Goal: Entertainment & Leisure: Consume media (video, audio)

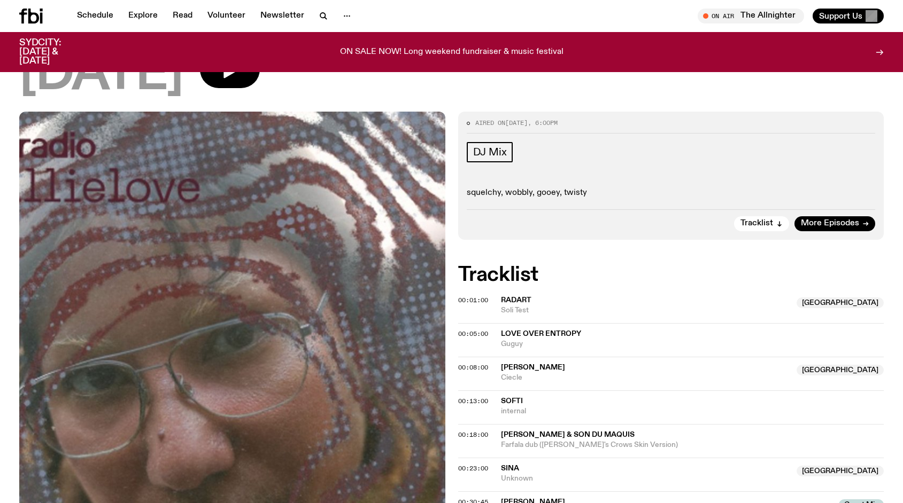
scroll to position [176, 0]
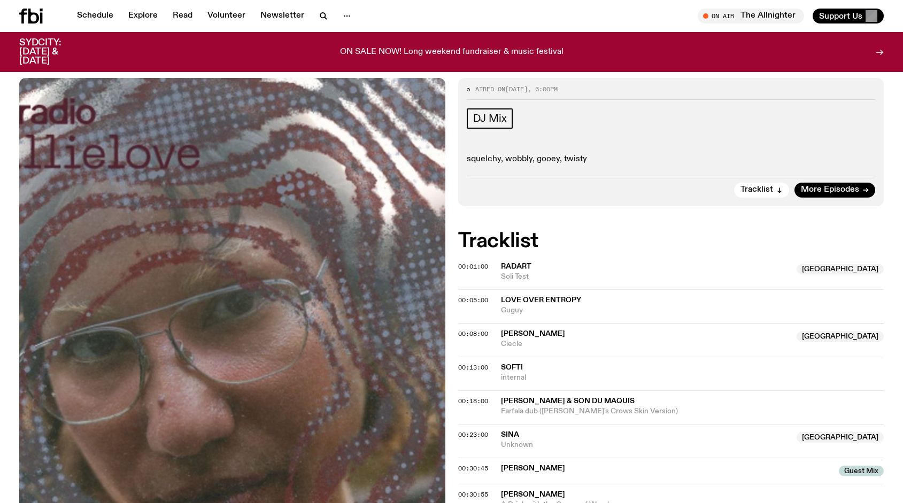
click at [526, 263] on span "Radart" at bounding box center [516, 266] width 30 height 7
click at [601, 262] on div "Copied" at bounding box center [646, 272] width 290 height 20
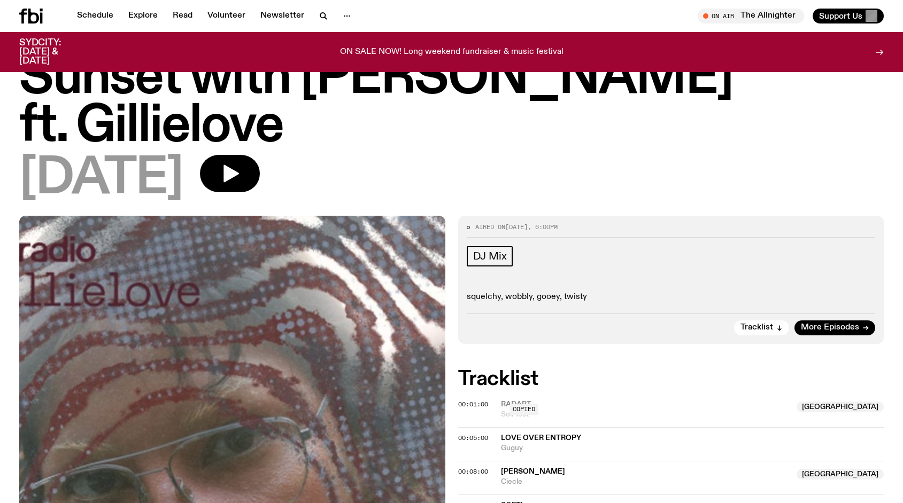
scroll to position [8, 0]
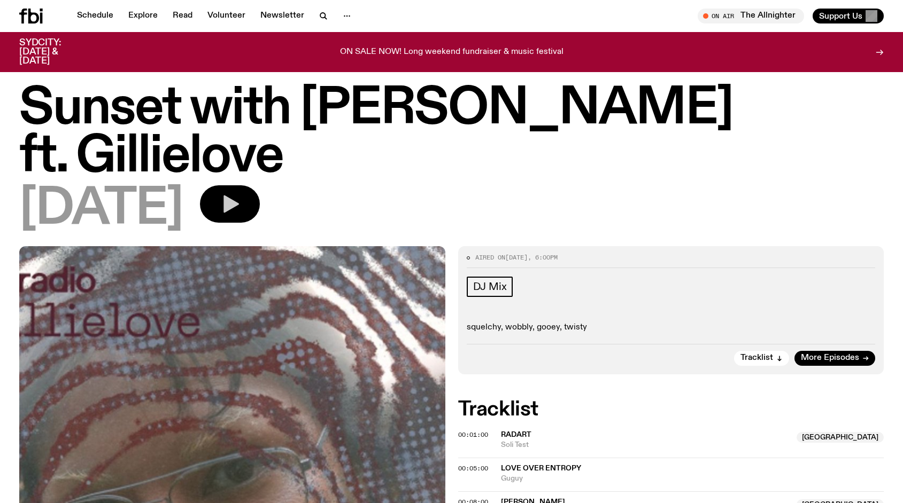
click at [260, 185] on button "button" at bounding box center [230, 203] width 60 height 37
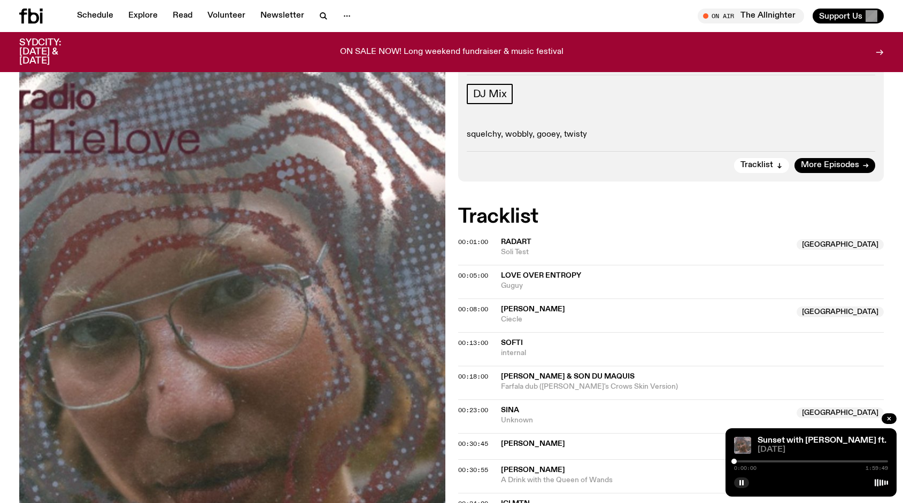
scroll to position [210, 0]
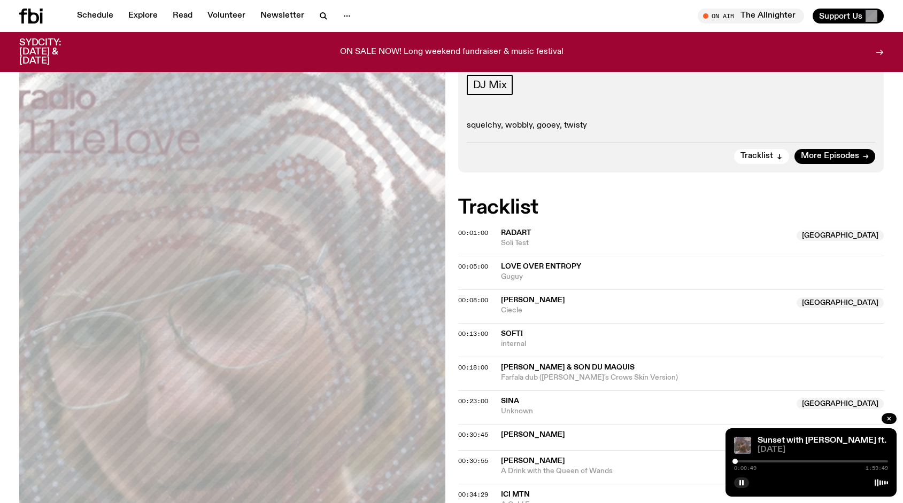
click at [736, 461] on div at bounding box center [734, 461] width 5 height 5
click at [740, 461] on div at bounding box center [739, 461] width 5 height 5
drag, startPoint x: 740, startPoint y: 461, endPoint x: 746, endPoint y: 461, distance: 5.9
click at [746, 461] on div at bounding box center [745, 461] width 5 height 5
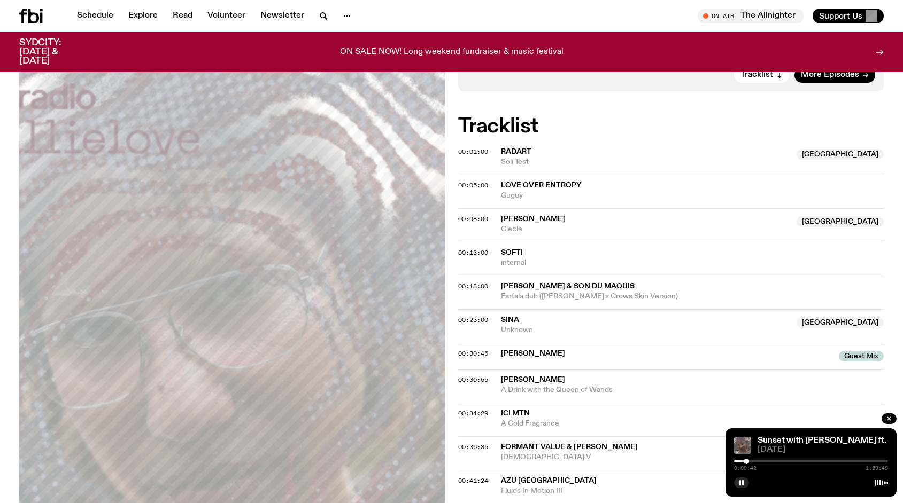
scroll to position [298, 0]
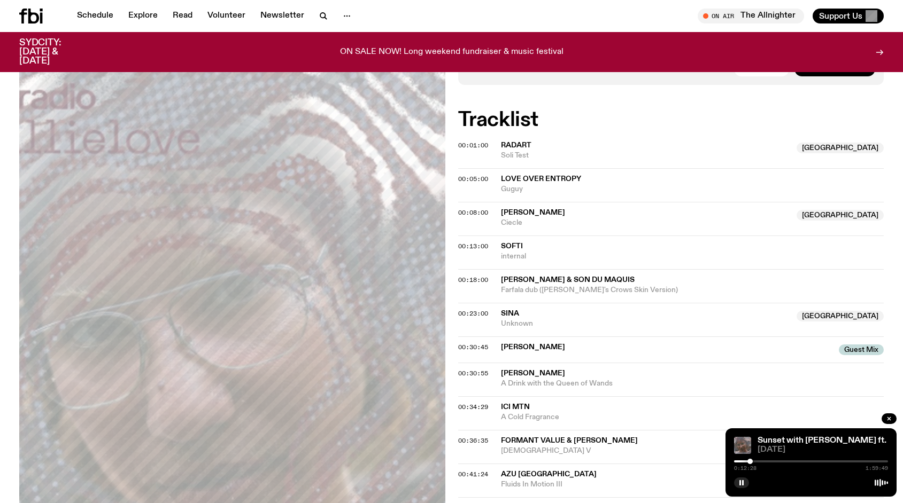
click at [750, 462] on div at bounding box center [749, 461] width 5 height 5
click at [852, 345] on span "Guest Mix" at bounding box center [860, 350] width 45 height 11
click at [468, 343] on span "00:30:45" at bounding box center [473, 347] width 30 height 9
click at [483, 369] on span "00:30:55" at bounding box center [473, 373] width 30 height 9
click at [476, 403] on span "00:34:29" at bounding box center [473, 407] width 30 height 9
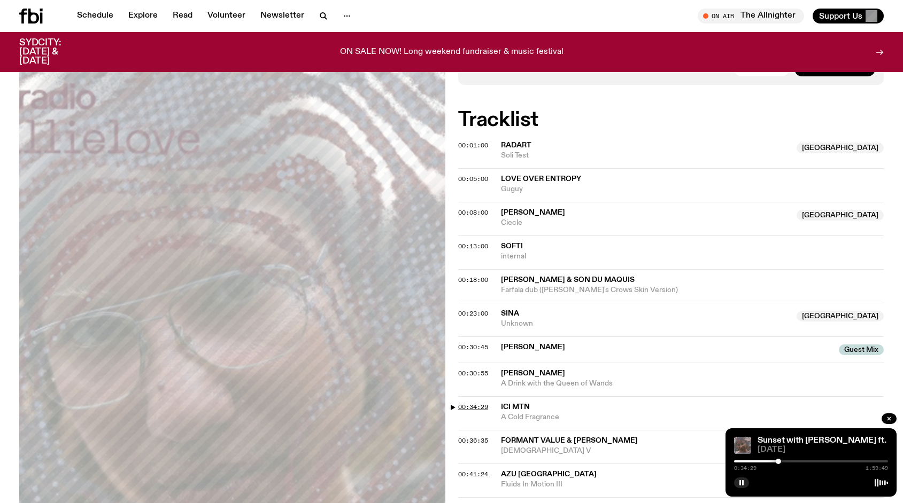
scroll to position [325, 0]
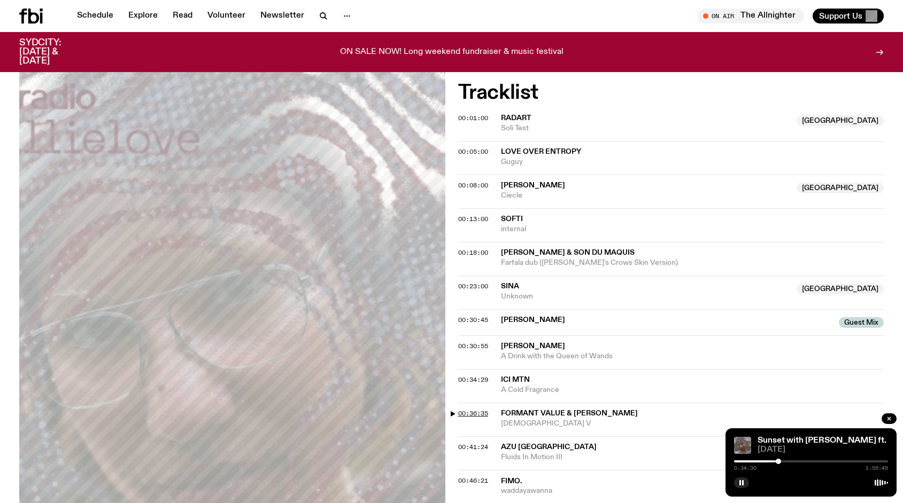
click at [472, 409] on span "00:36:35" at bounding box center [473, 413] width 30 height 9
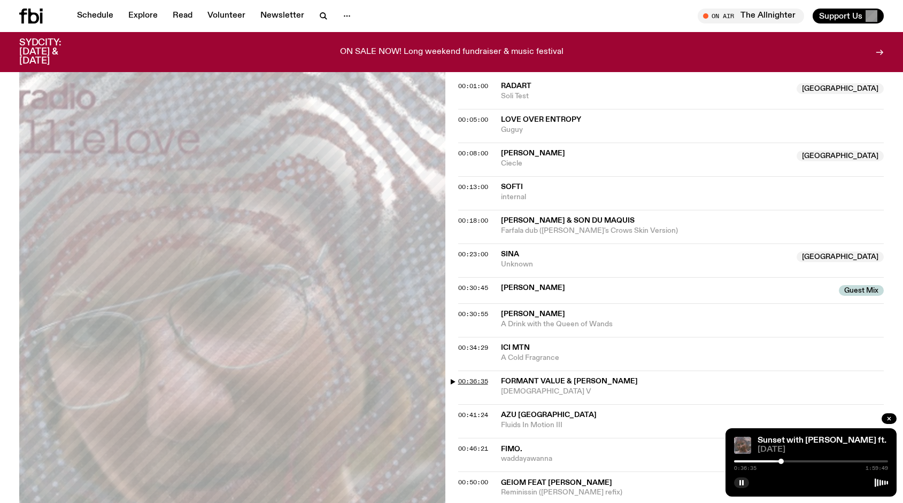
scroll to position [356, 0]
click at [472, 411] on span "00:41:24" at bounding box center [473, 415] width 30 height 9
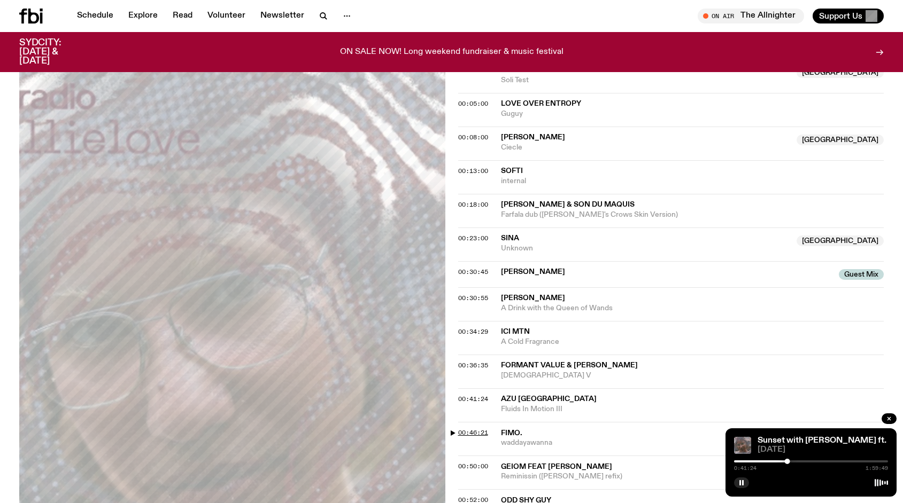
click at [472, 429] on span "00:46:21" at bounding box center [473, 433] width 30 height 9
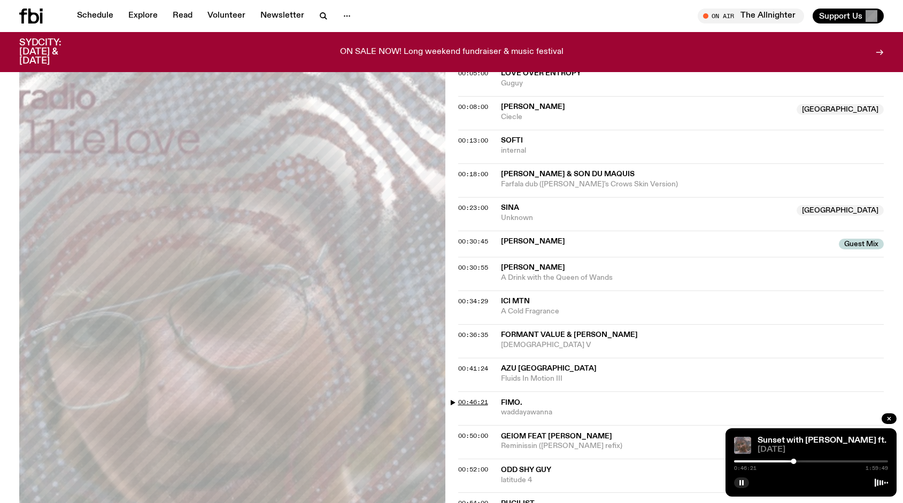
scroll to position [405, 0]
click at [472, 430] on span "00:50:00" at bounding box center [473, 434] width 30 height 9
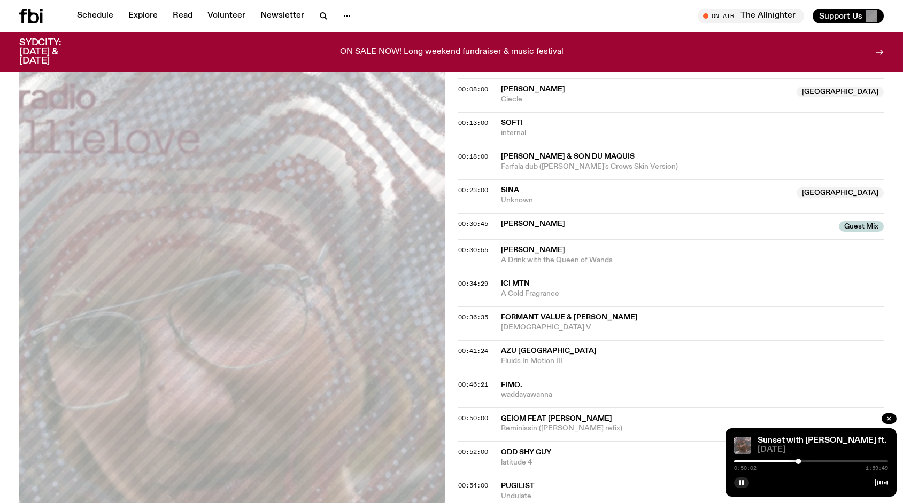
scroll to position [421, 0]
click at [470, 448] on span "00:52:00" at bounding box center [473, 452] width 30 height 9
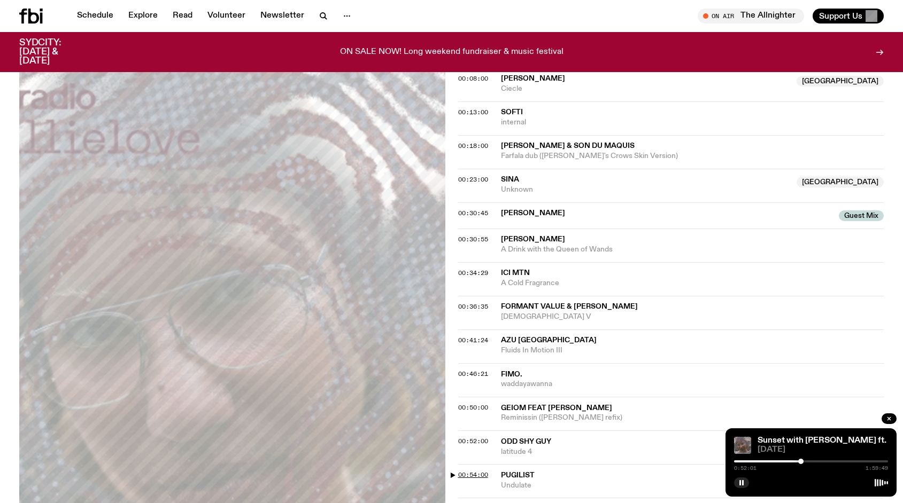
click at [472, 471] on span "00:54:00" at bounding box center [473, 475] width 30 height 9
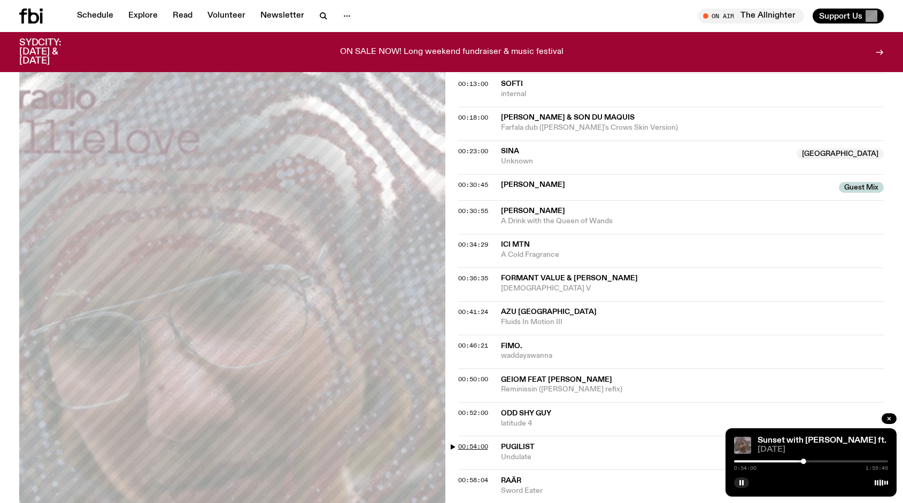
scroll to position [462, 0]
click at [473, 475] on span "00:58:04" at bounding box center [473, 479] width 30 height 9
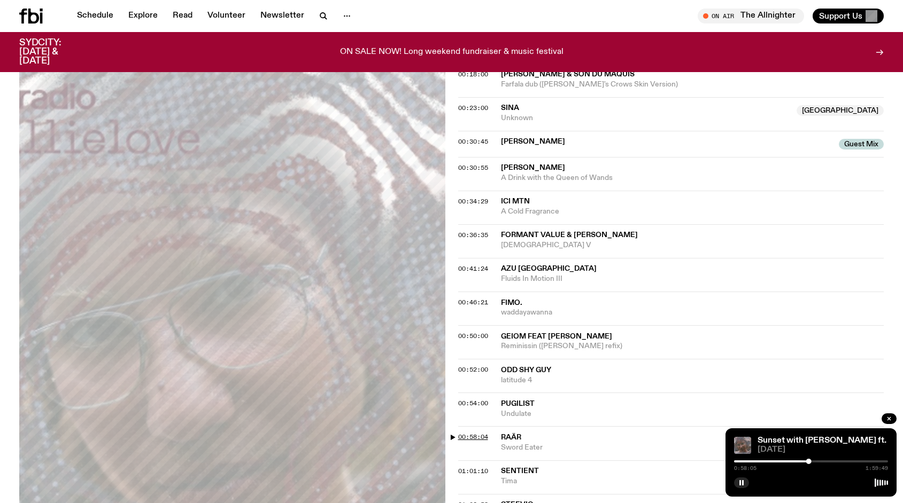
scroll to position [507, 0]
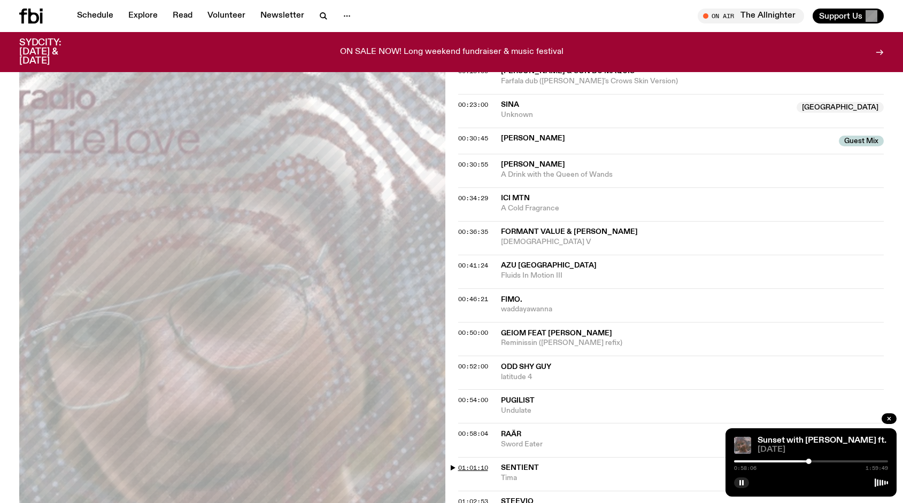
click at [476, 464] on span "01:01:10" at bounding box center [473, 468] width 30 height 9
click at [473, 497] on span "01:02:53" at bounding box center [473, 501] width 30 height 9
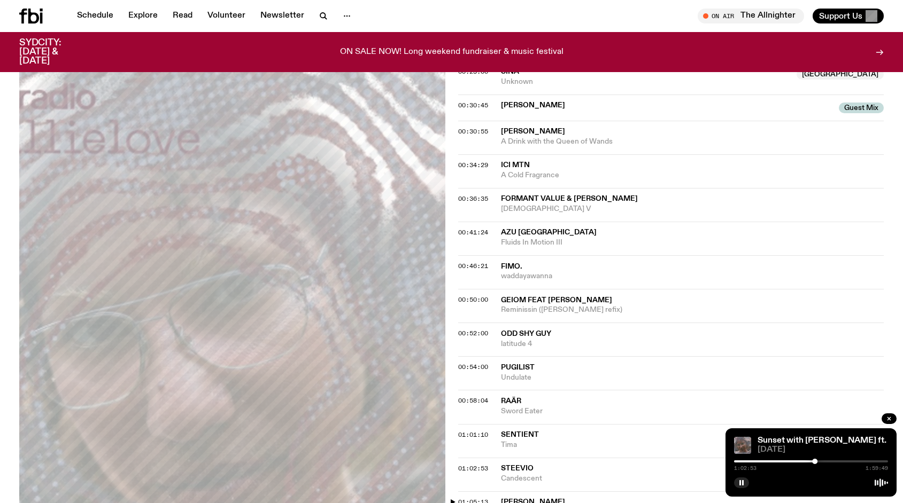
click at [473, 498] on span "01:05:13" at bounding box center [473, 502] width 30 height 9
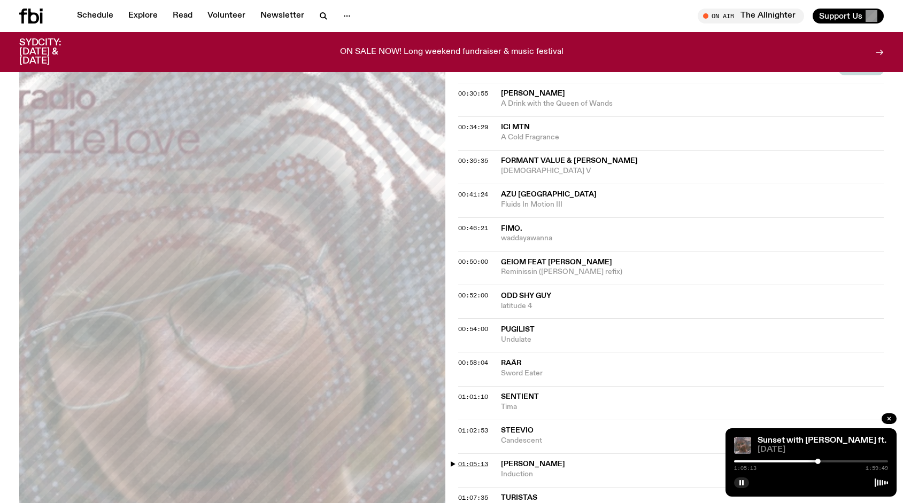
scroll to position [579, 0]
click at [472, 492] on span "01:07:35" at bounding box center [473, 496] width 30 height 9
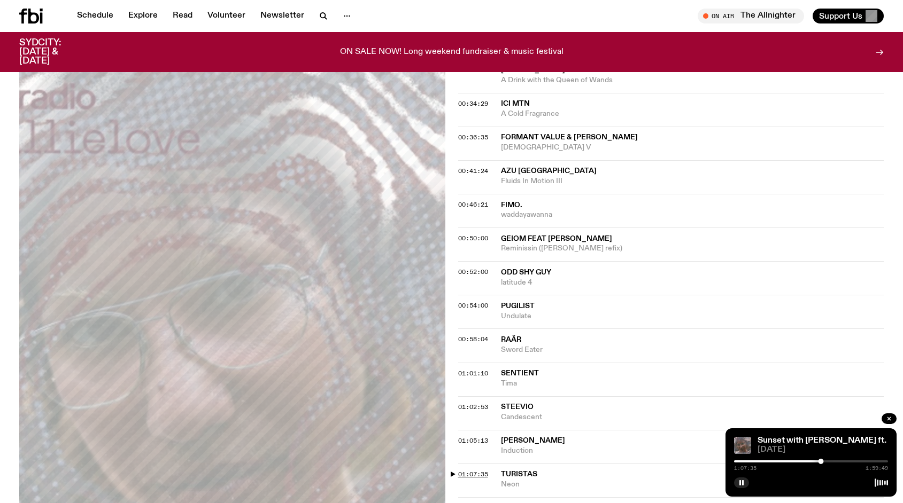
scroll to position [602, 0]
click at [471, 503] on span "01:10:42" at bounding box center [473, 507] width 30 height 9
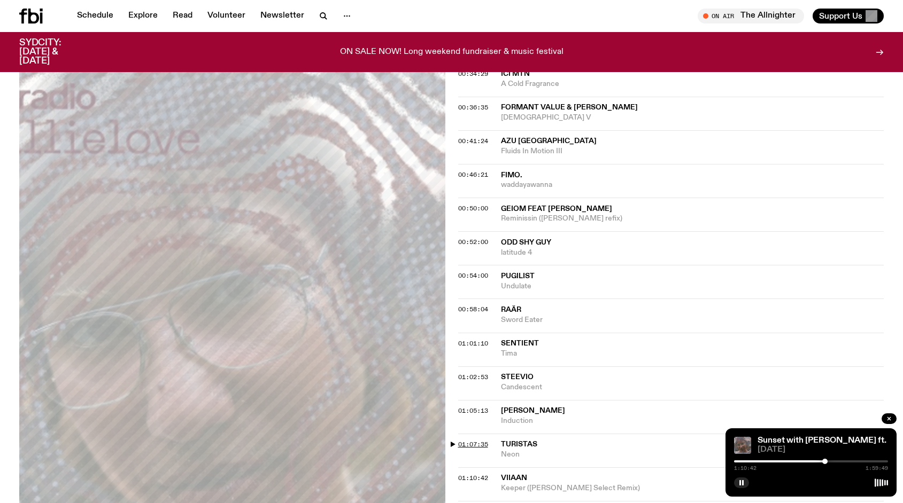
scroll to position [633, 0]
click at [478, 503] on span "01:12:18" at bounding box center [473, 510] width 30 height 9
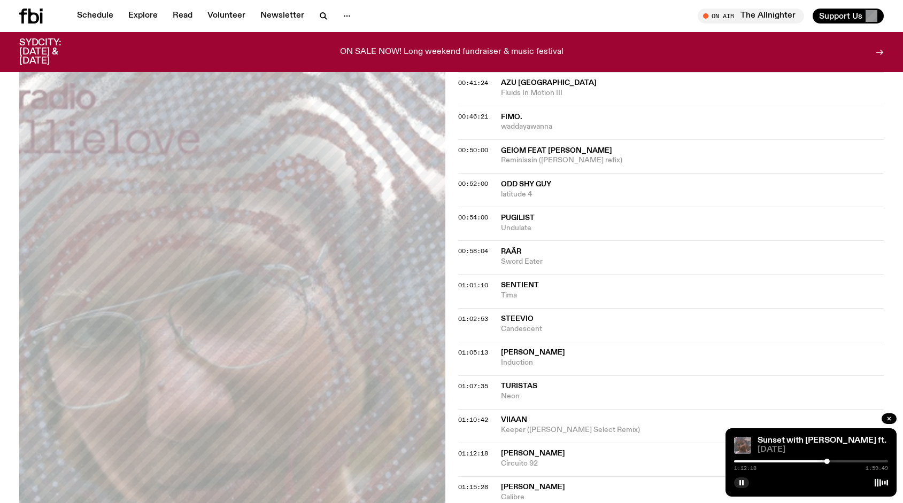
scroll to position [690, 0]
click at [474, 483] on span "01:15:28" at bounding box center [473, 487] width 30 height 9
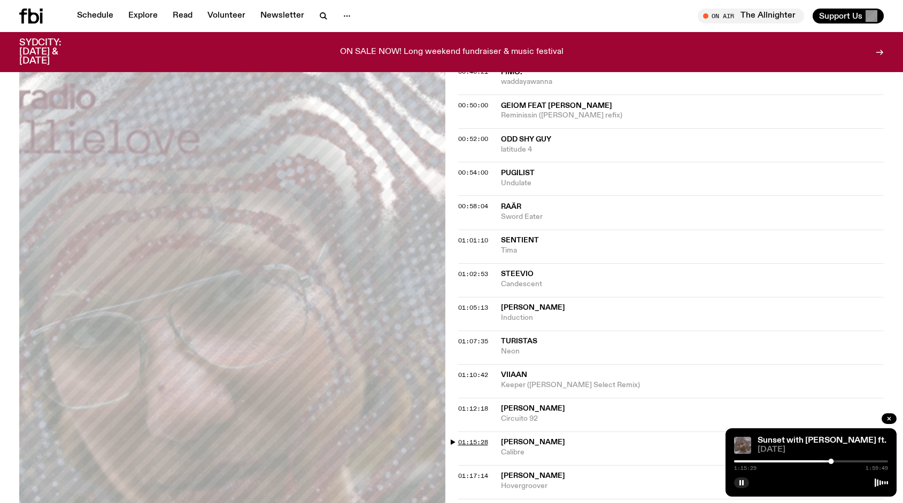
scroll to position [737, 0]
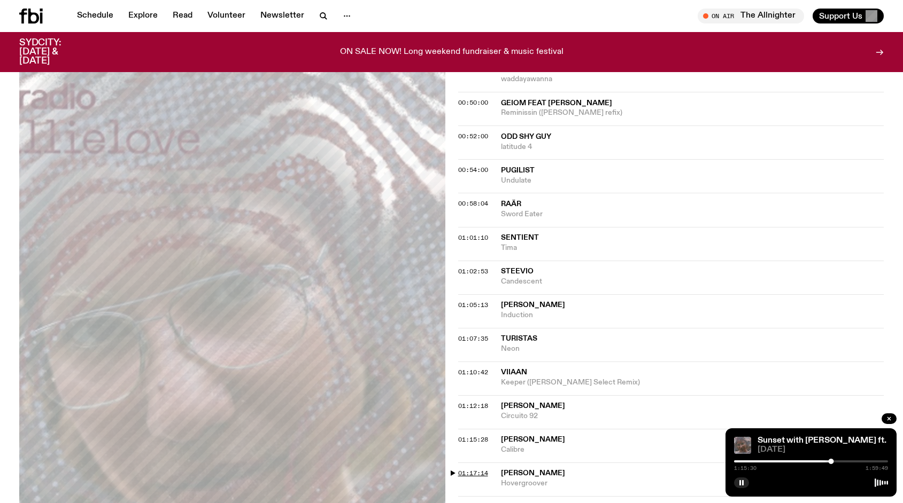
click at [473, 469] on span "01:17:14" at bounding box center [473, 473] width 30 height 9
click at [476, 503] on span "01:20:35" at bounding box center [473, 507] width 30 height 9
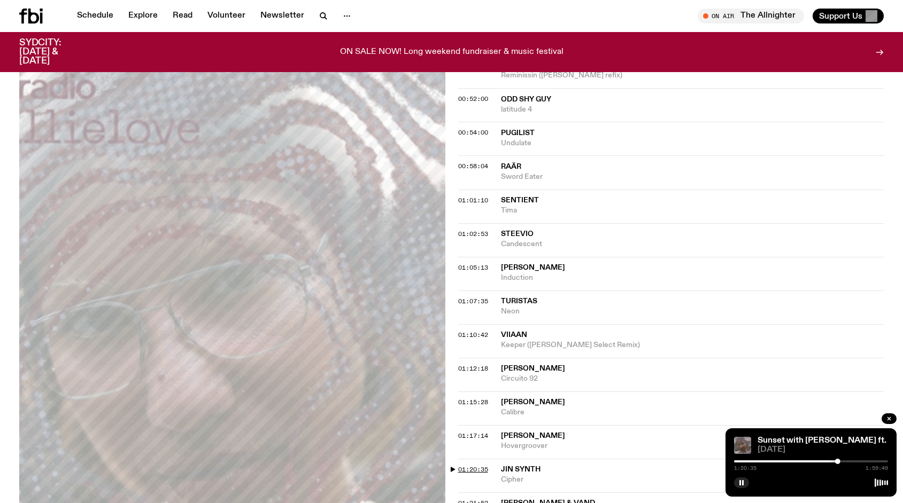
scroll to position [777, 0]
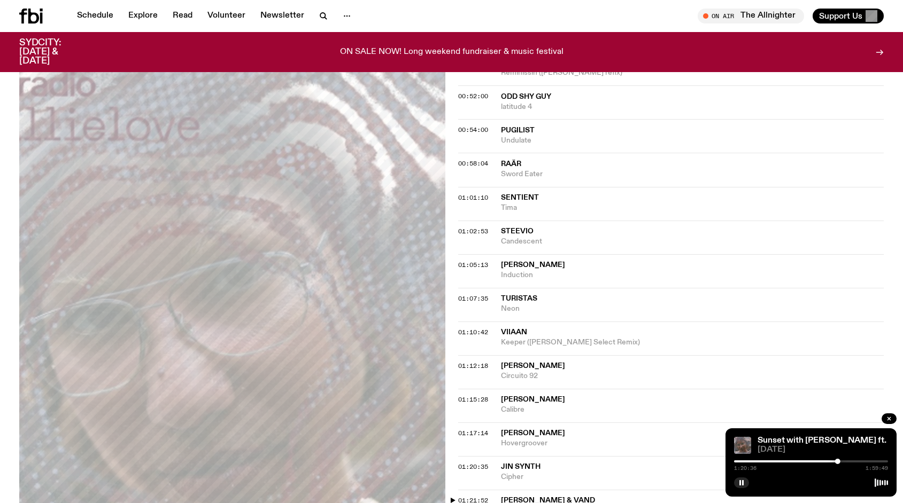
click at [476, 496] on span "01:21:52" at bounding box center [473, 500] width 30 height 9
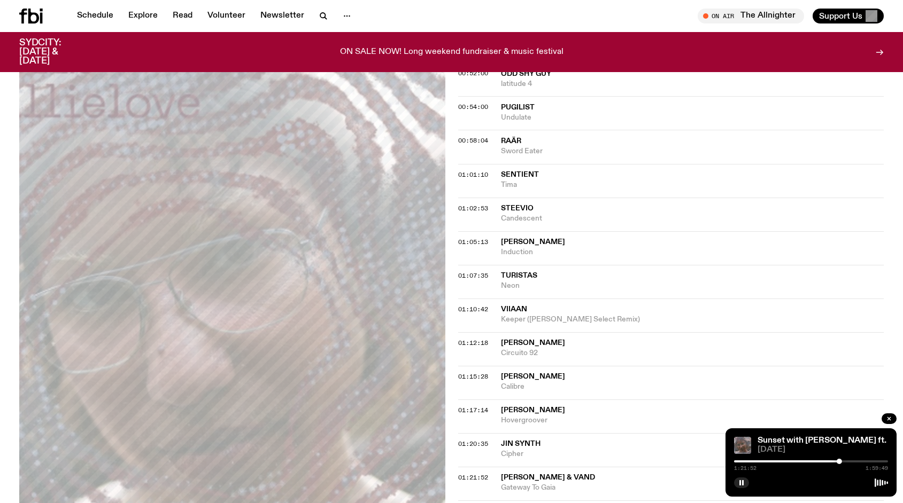
click at [479, 503] on span "01:28:10" at bounding box center [473, 511] width 30 height 9
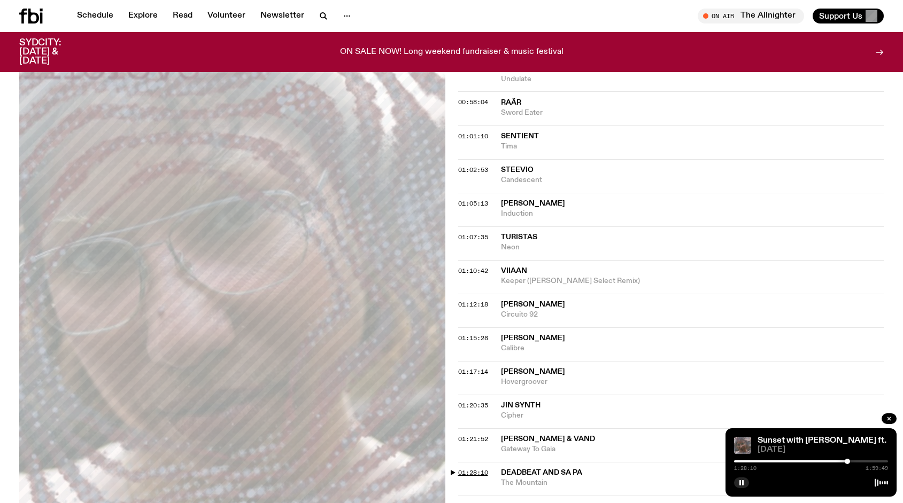
scroll to position [840, 0]
click at [478, 501] on span "01:31:09" at bounding box center [473, 505] width 30 height 9
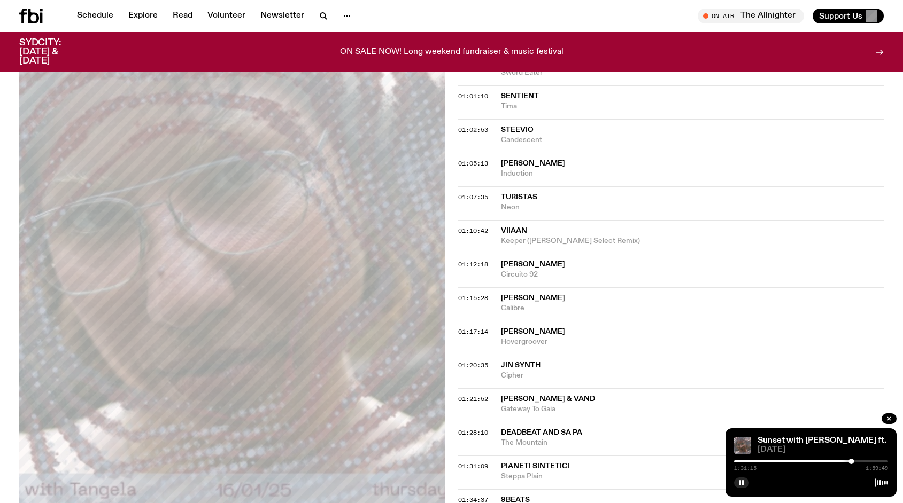
click at [523, 463] on span "Pianeti Sintetici" at bounding box center [535, 466] width 68 height 7
click at [488, 422] on div "01:28:10 Deadbeat and Sa Pa The Mountain" at bounding box center [671, 439] width 426 height 34
click at [484, 429] on span "01:28:10" at bounding box center [473, 433] width 30 height 9
click at [474, 395] on span "01:21:52" at bounding box center [473, 399] width 30 height 9
click at [473, 361] on span "01:20:35" at bounding box center [473, 365] width 30 height 9
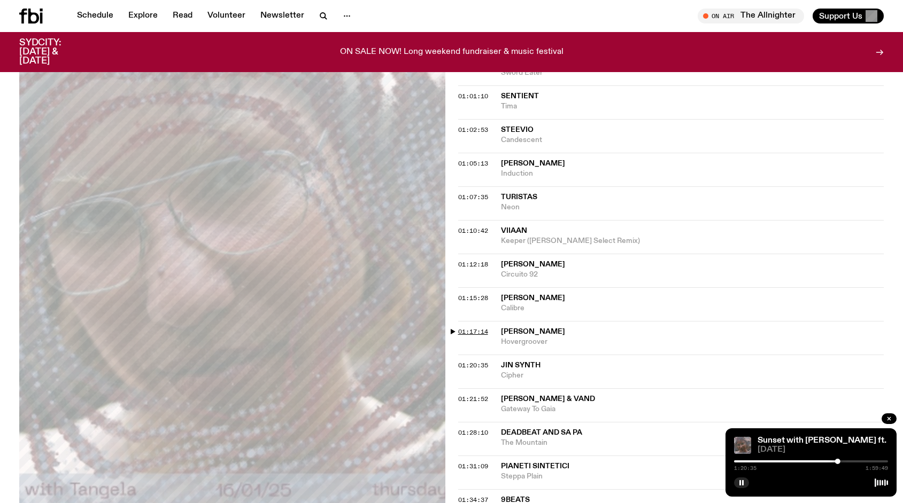
click at [468, 328] on span "01:17:14" at bounding box center [473, 332] width 30 height 9
click at [468, 294] on span "01:15:28" at bounding box center [473, 298] width 30 height 9
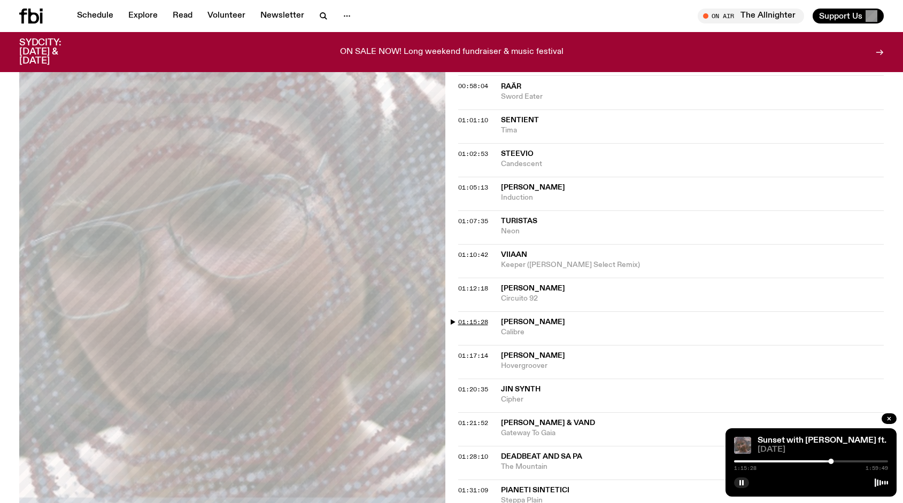
scroll to position [849, 0]
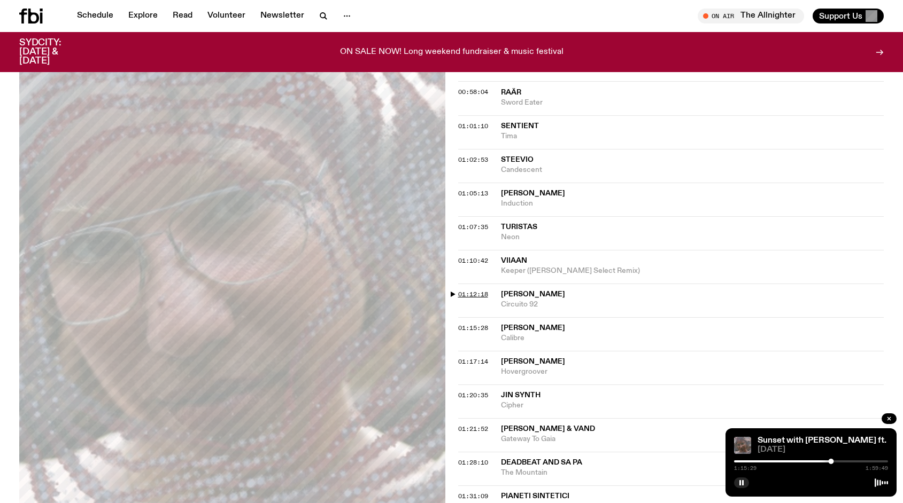
click at [466, 290] on span "01:12:18" at bounding box center [473, 294] width 30 height 9
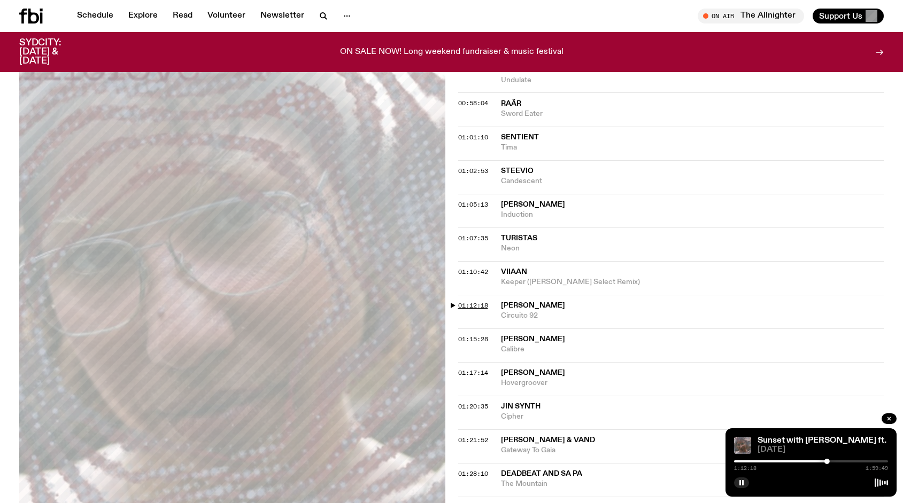
scroll to position [833, 0]
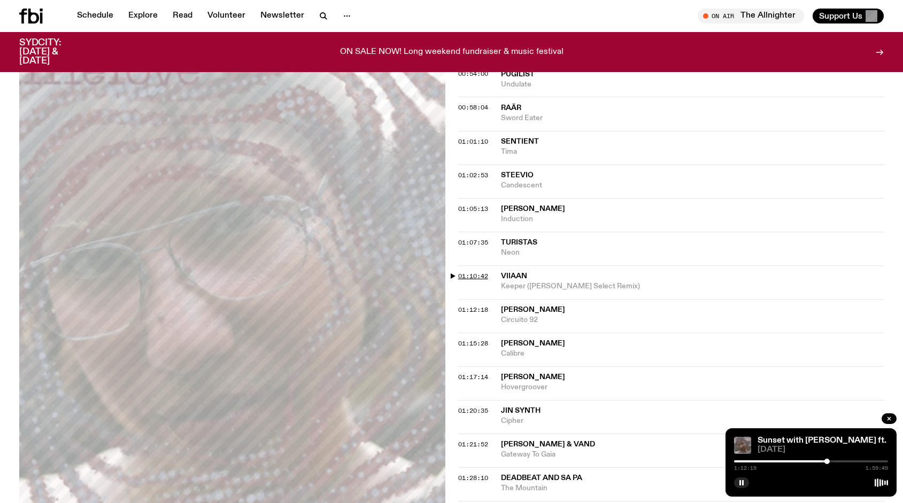
click at [474, 272] on span "01:10:42" at bounding box center [473, 276] width 30 height 9
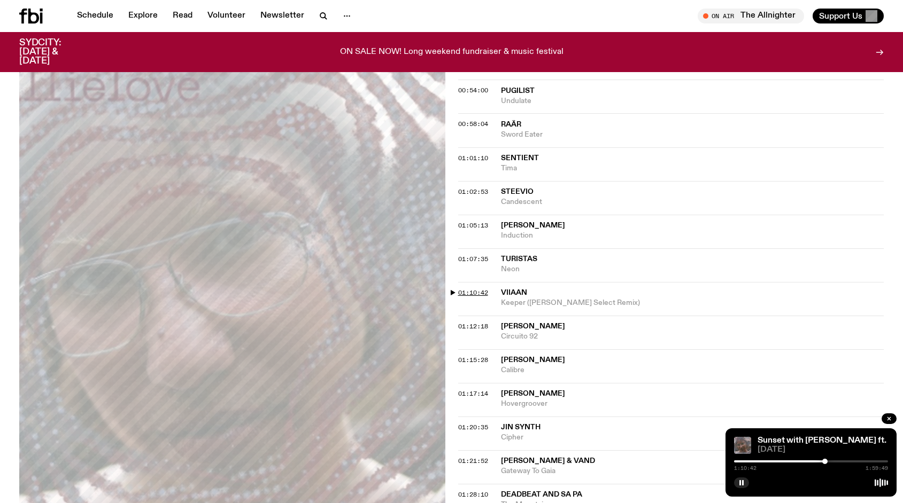
scroll to position [811, 0]
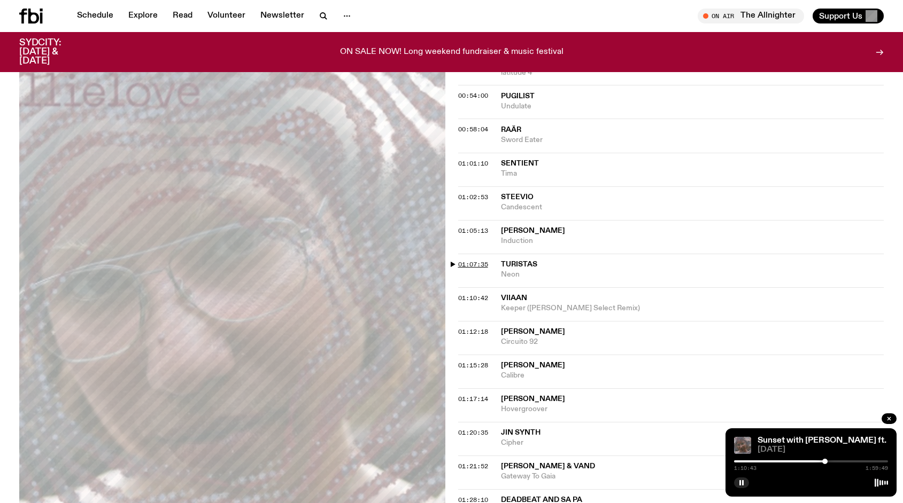
click at [477, 260] on span "01:07:35" at bounding box center [473, 264] width 30 height 9
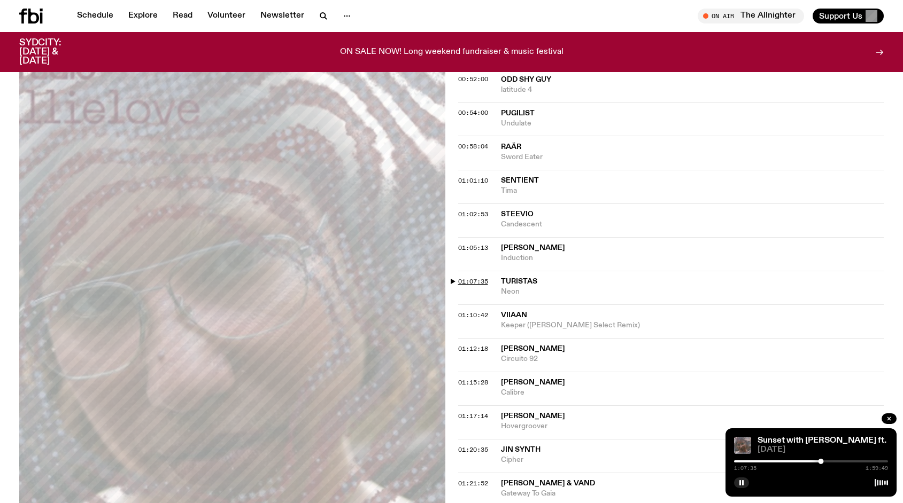
scroll to position [791, 0]
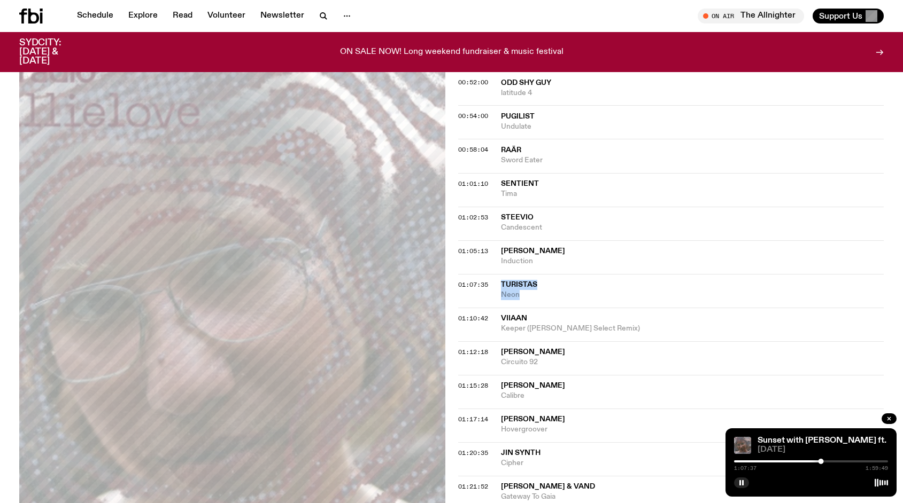
drag, startPoint x: 523, startPoint y: 247, endPoint x: 501, endPoint y: 232, distance: 26.7
click at [501, 280] on div "Turistas Neon" at bounding box center [692, 290] width 383 height 20
copy div "Turistas Neon"
click at [741, 480] on icon "button" at bounding box center [741, 483] width 6 height 6
